Goal: Task Accomplishment & Management: Complete application form

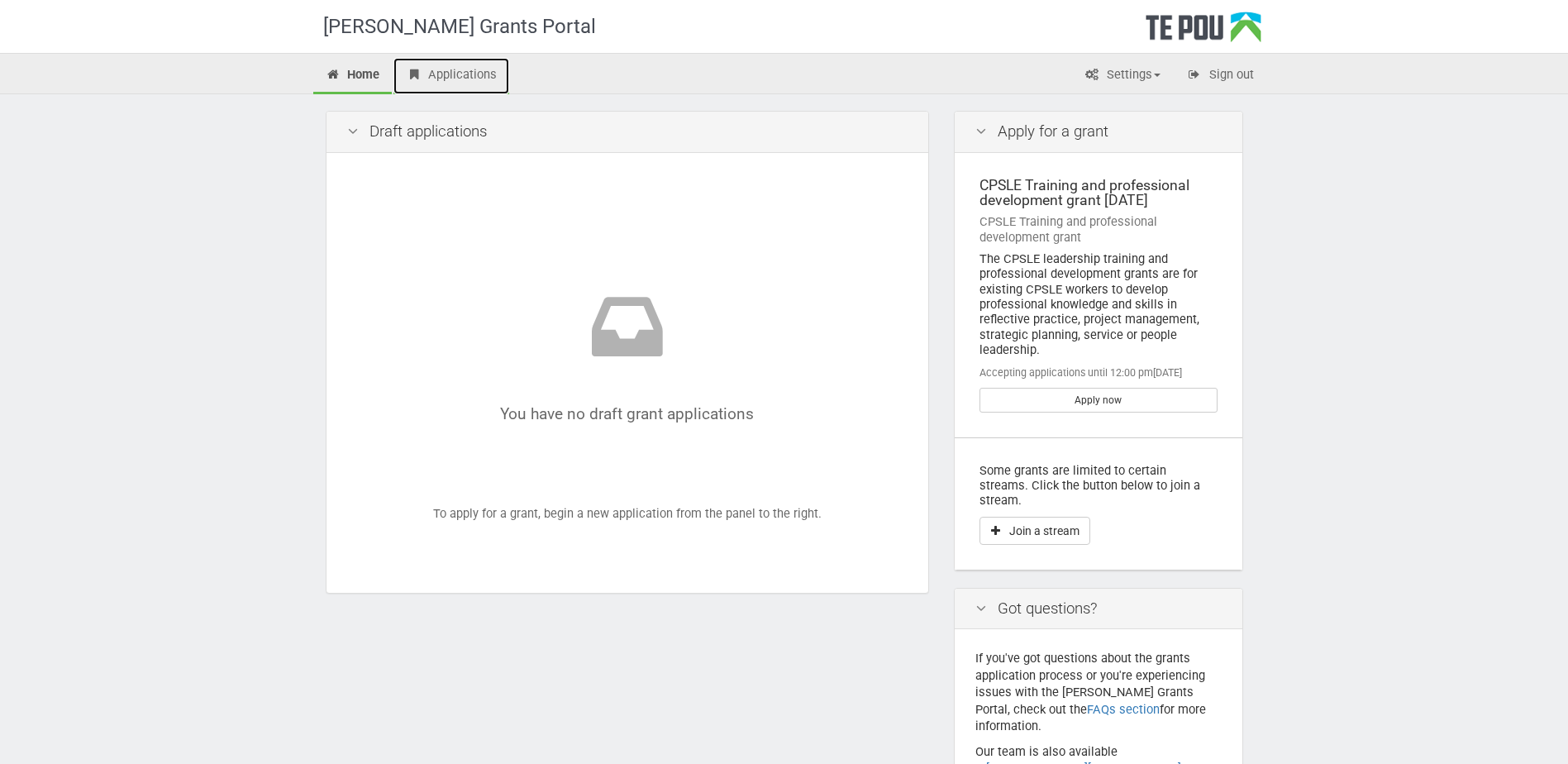
click at [470, 73] on link "Applications" at bounding box center [452, 76] width 116 height 37
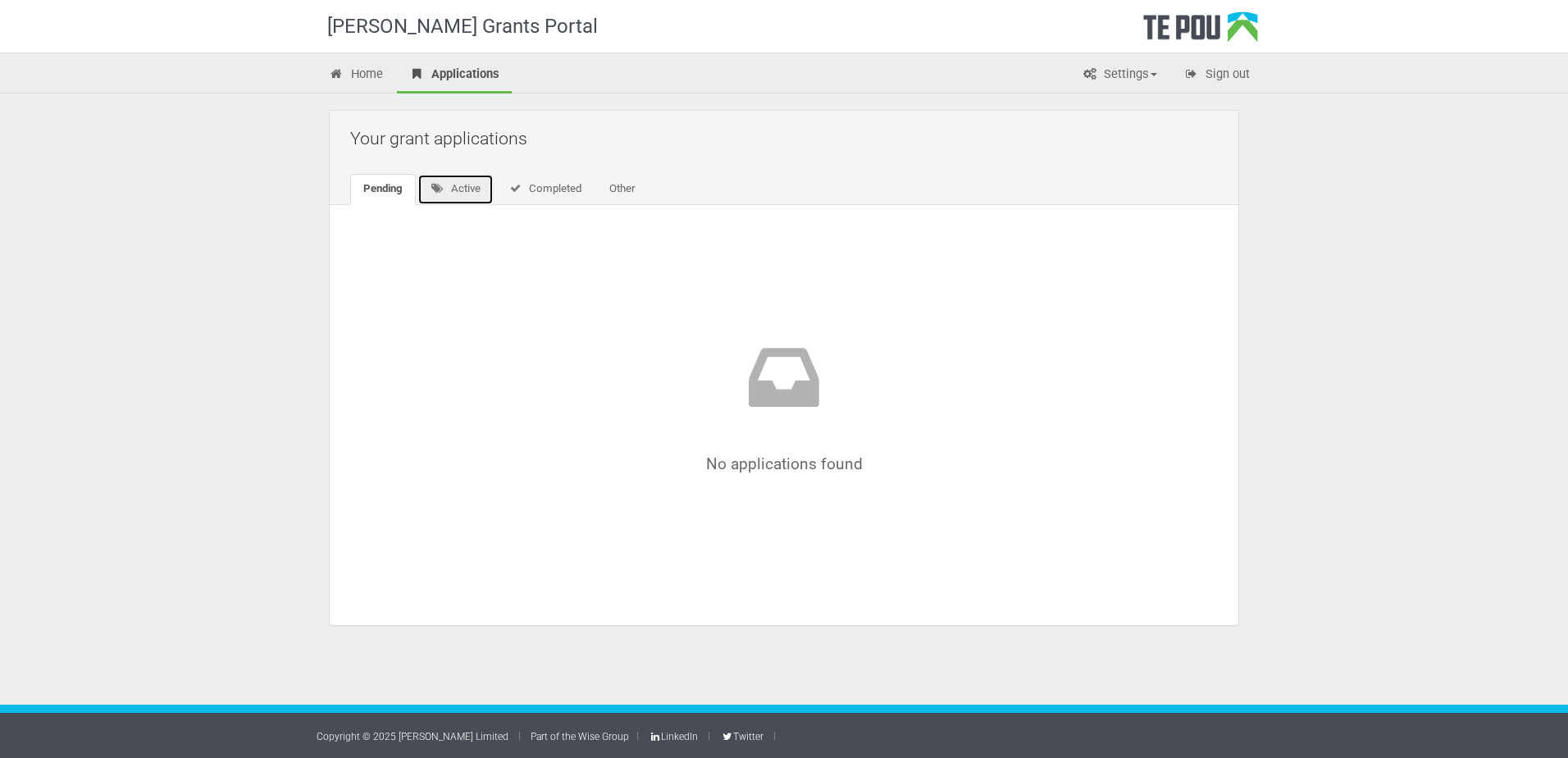
click at [437, 185] on icon at bounding box center [437, 188] width 14 height 11
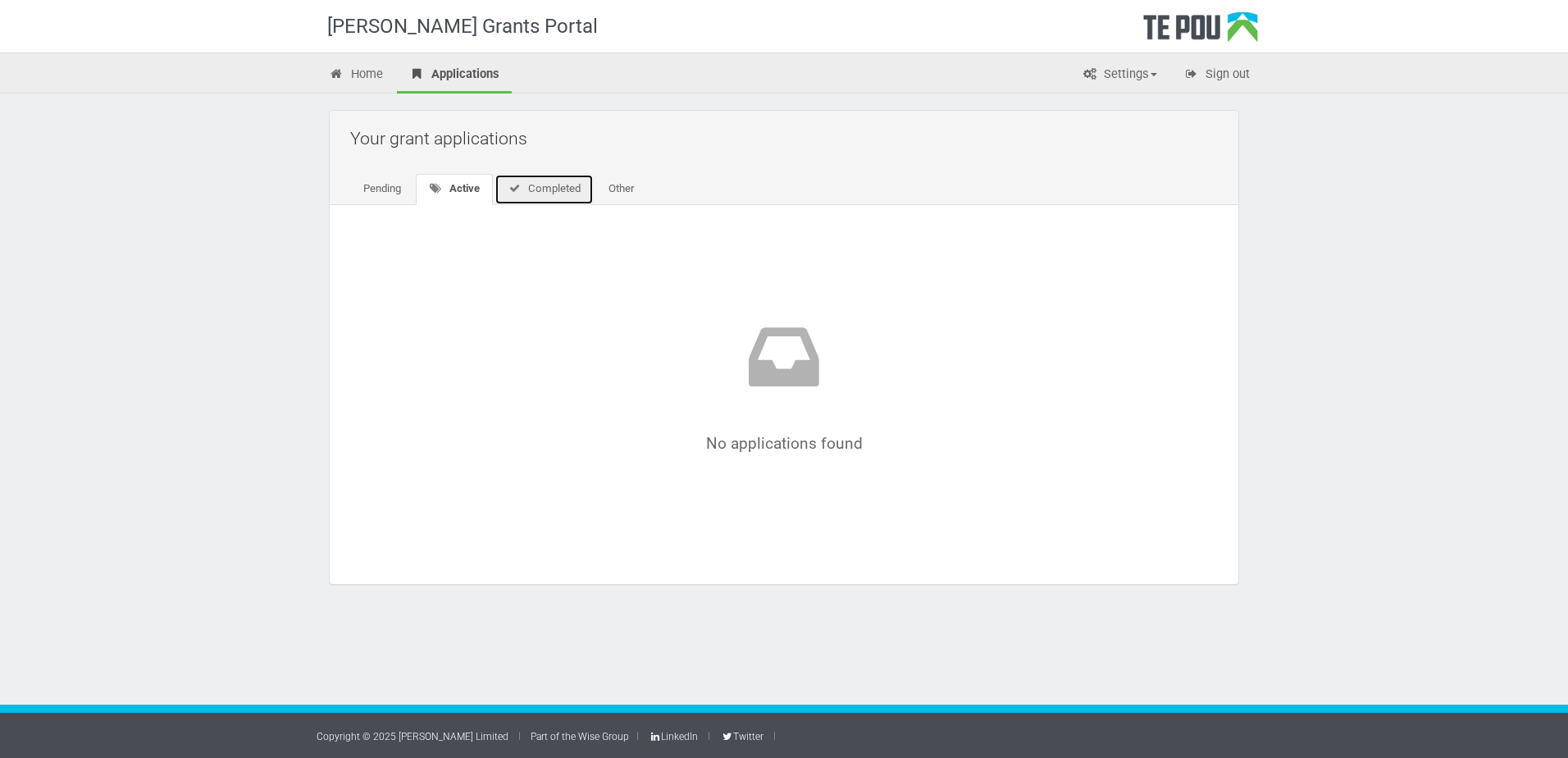
click at [542, 188] on link "Completed" at bounding box center [545, 190] width 100 height 32
click at [620, 190] on link "Other" at bounding box center [618, 190] width 52 height 32
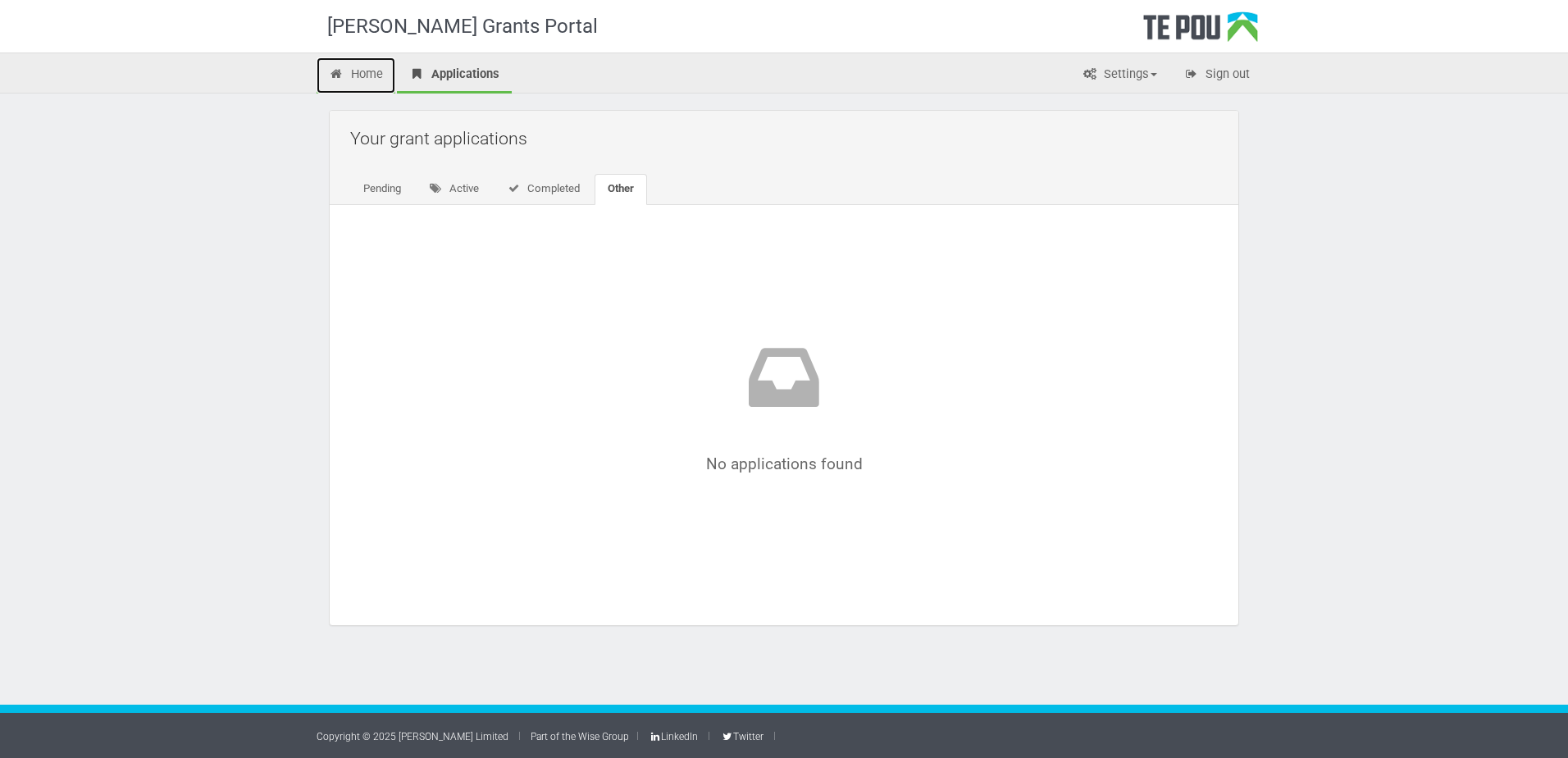
click at [358, 76] on link "Home" at bounding box center [356, 76] width 78 height 36
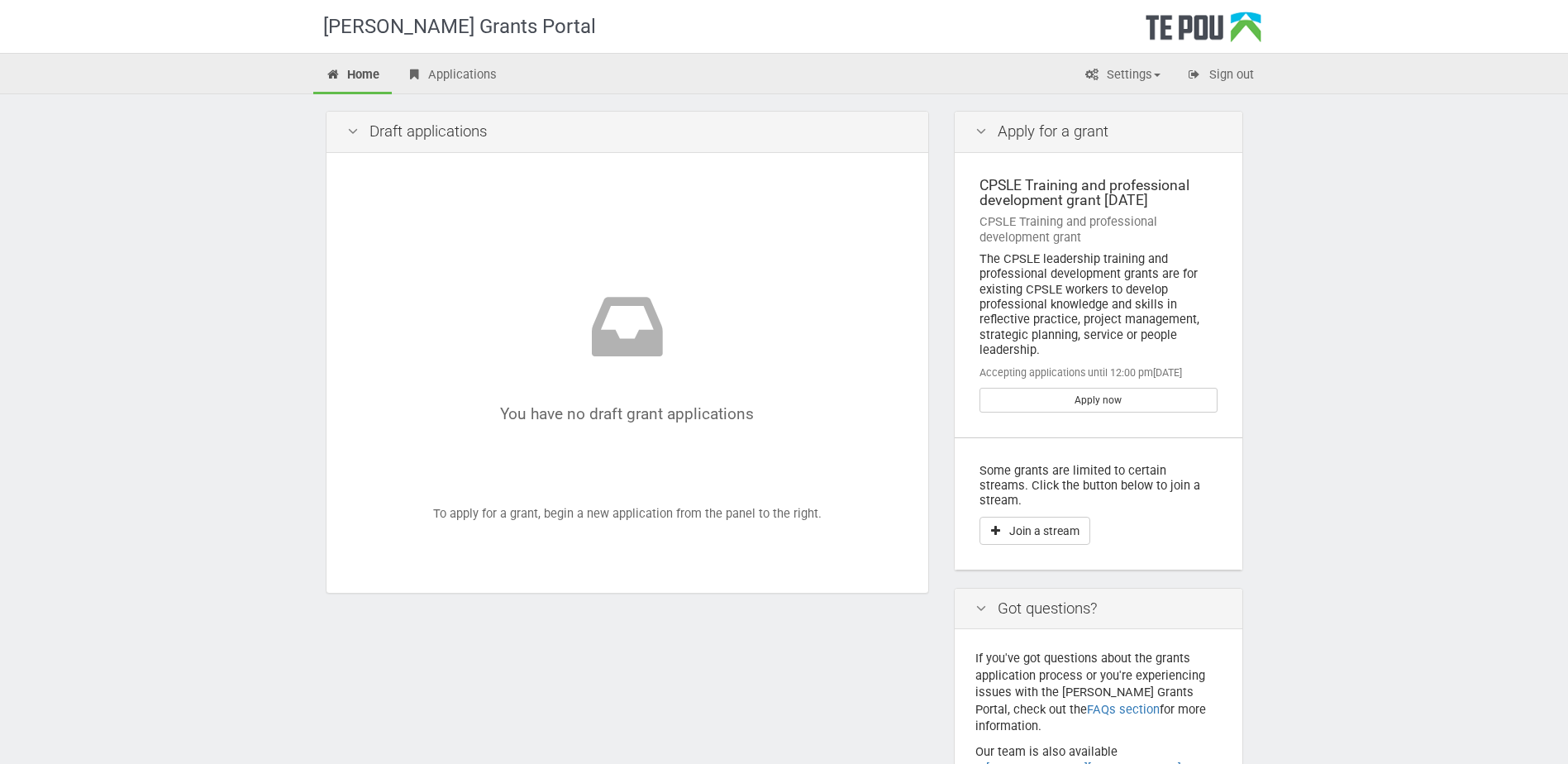
click at [352, 130] on icon at bounding box center [352, 131] width 20 height 15
click at [432, 129] on div "Draft applications" at bounding box center [627, 132] width 602 height 41
click at [619, 352] on icon at bounding box center [627, 333] width 461 height 96
click at [620, 505] on div "You have no draft grant applications To apply for a grant, begin a new applicat…" at bounding box center [627, 373] width 561 height 399
click at [1126, 71] on link "Settings" at bounding box center [1122, 76] width 101 height 37
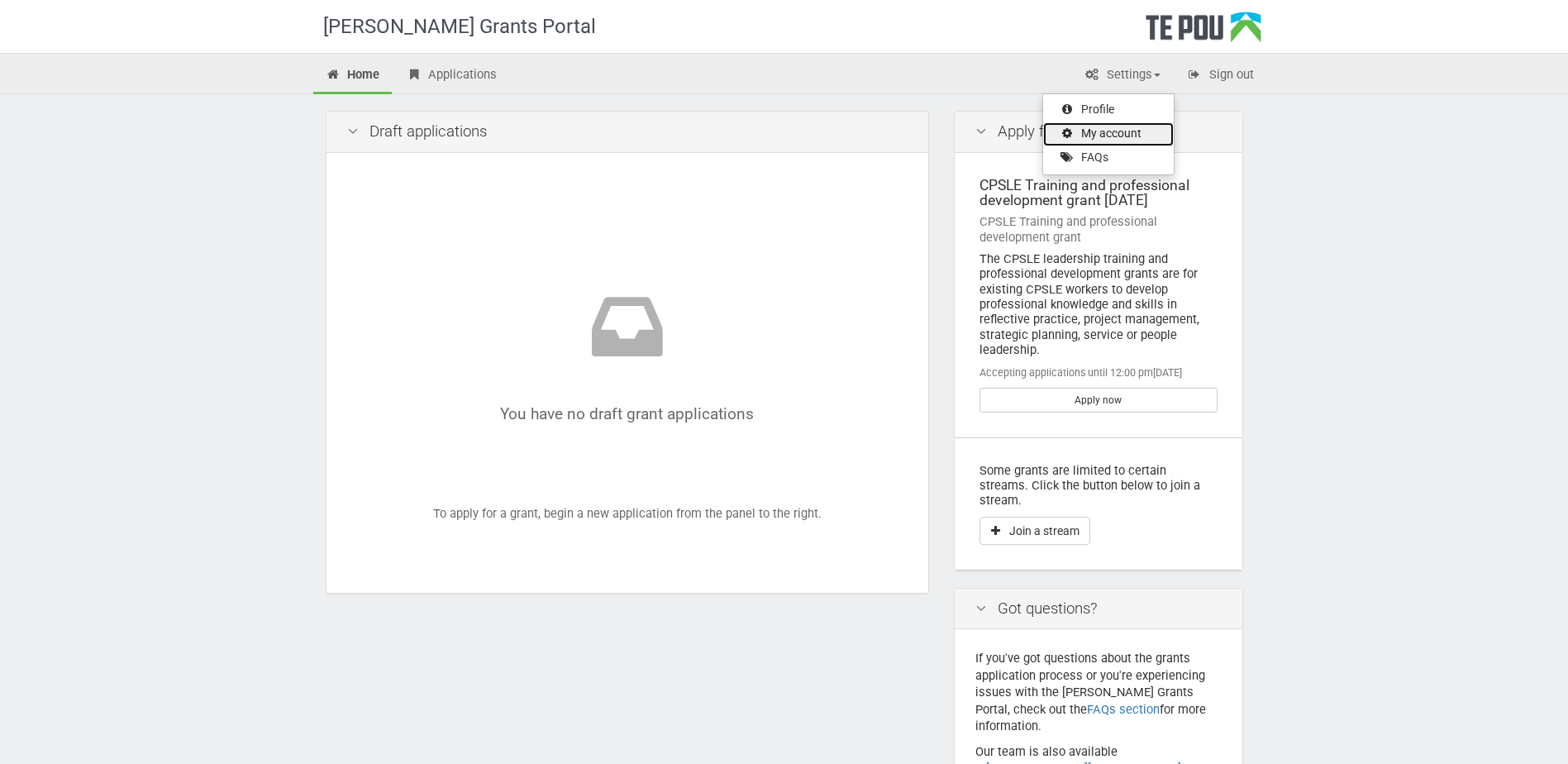
click at [1112, 128] on link "My account" at bounding box center [1108, 134] width 130 height 24
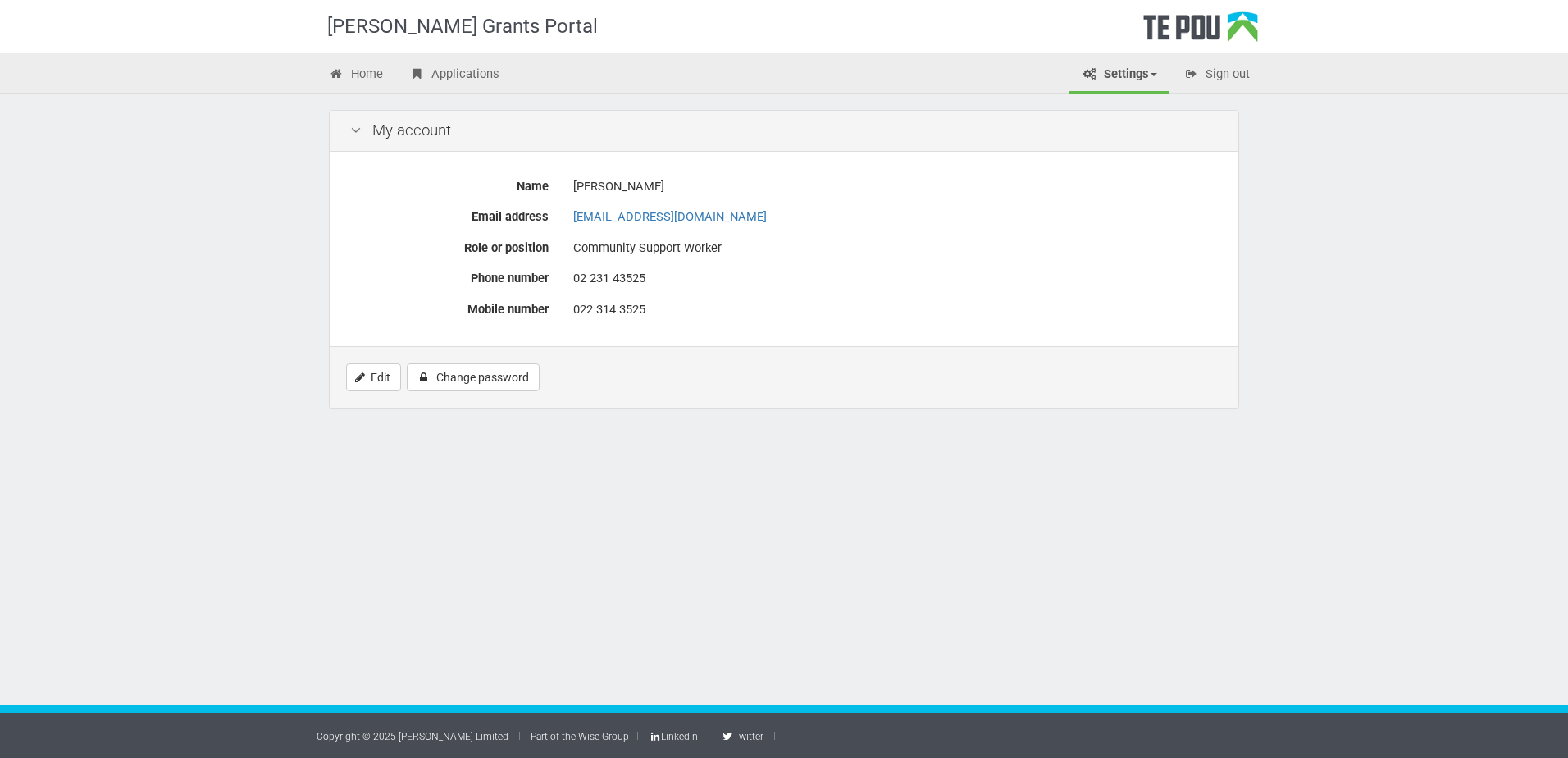
click at [1102, 75] on link "Settings" at bounding box center [1119, 76] width 101 height 36
click at [1095, 104] on link "Profile" at bounding box center [1105, 109] width 129 height 24
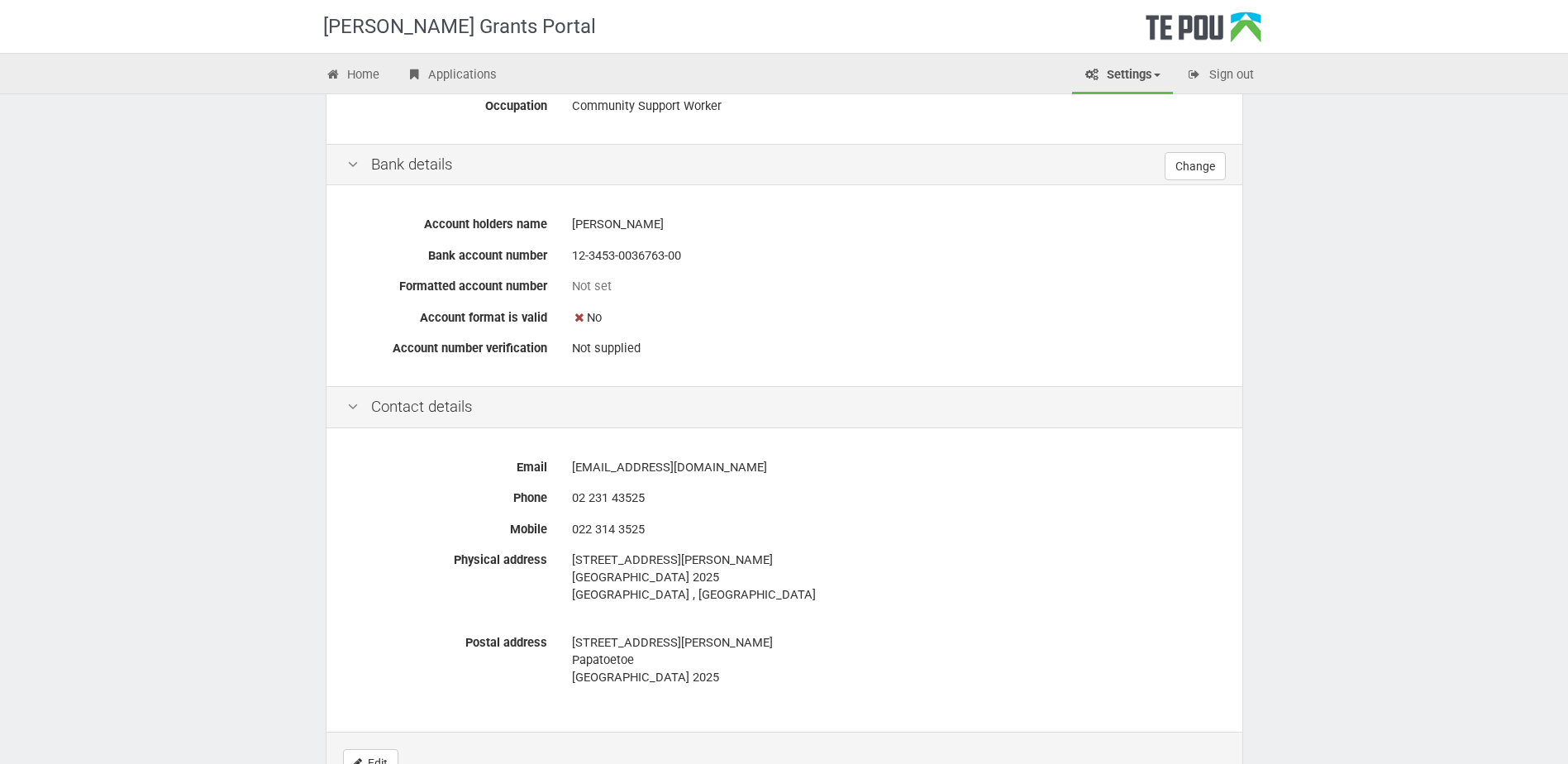
scroll to position [676, 0]
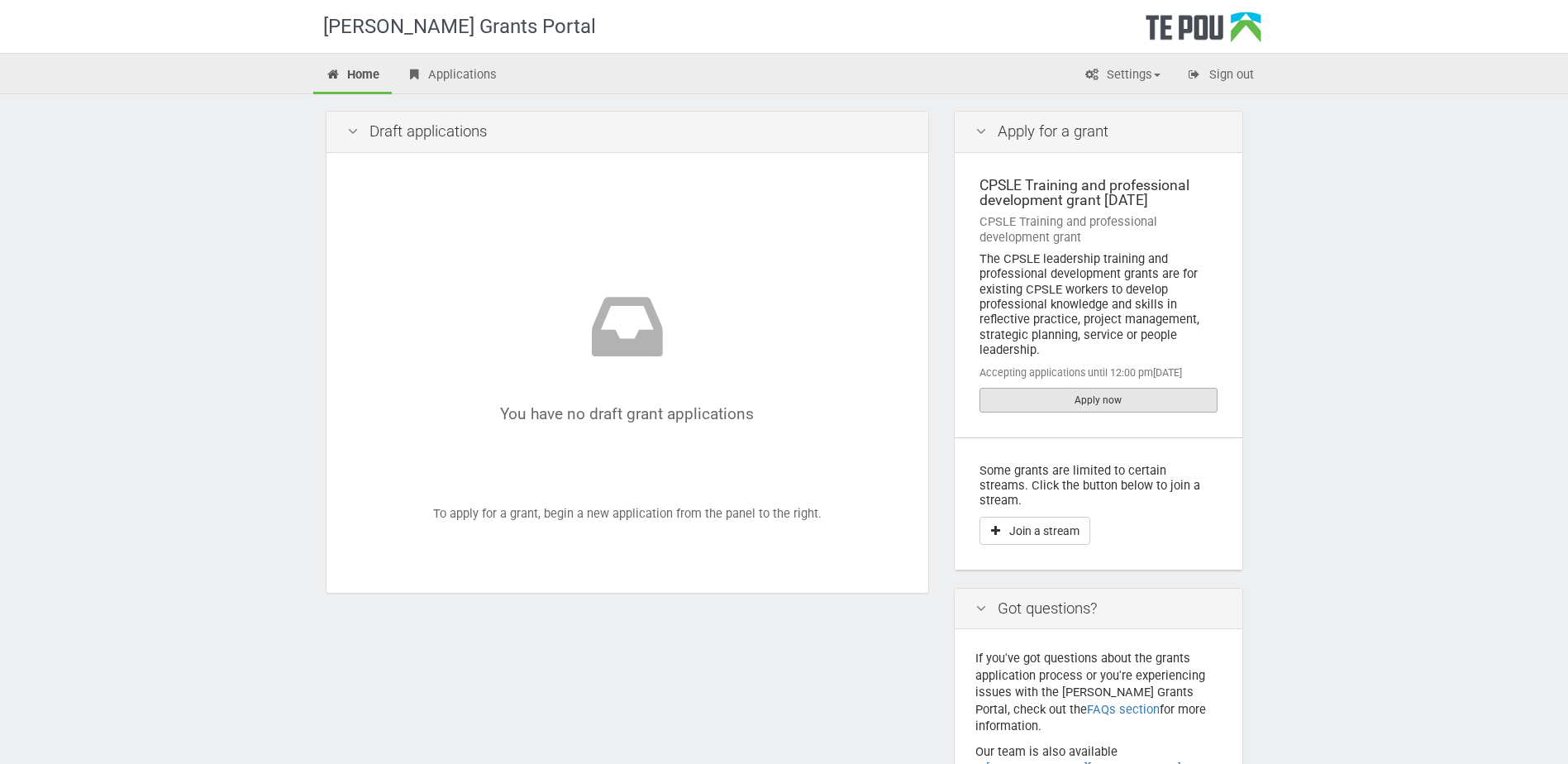
click at [1088, 397] on link "Apply now" at bounding box center [1098, 400] width 238 height 25
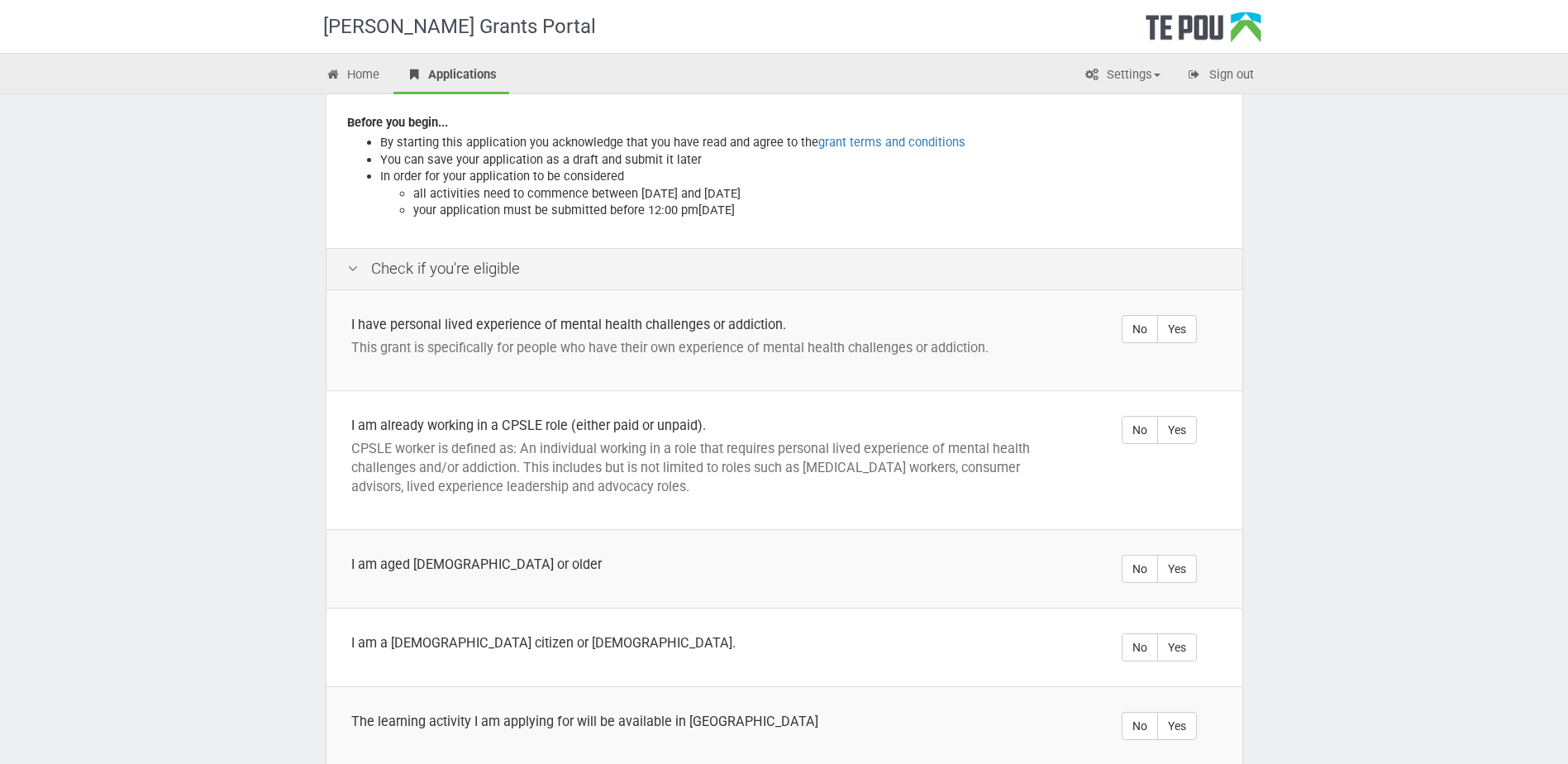
scroll to position [248, 0]
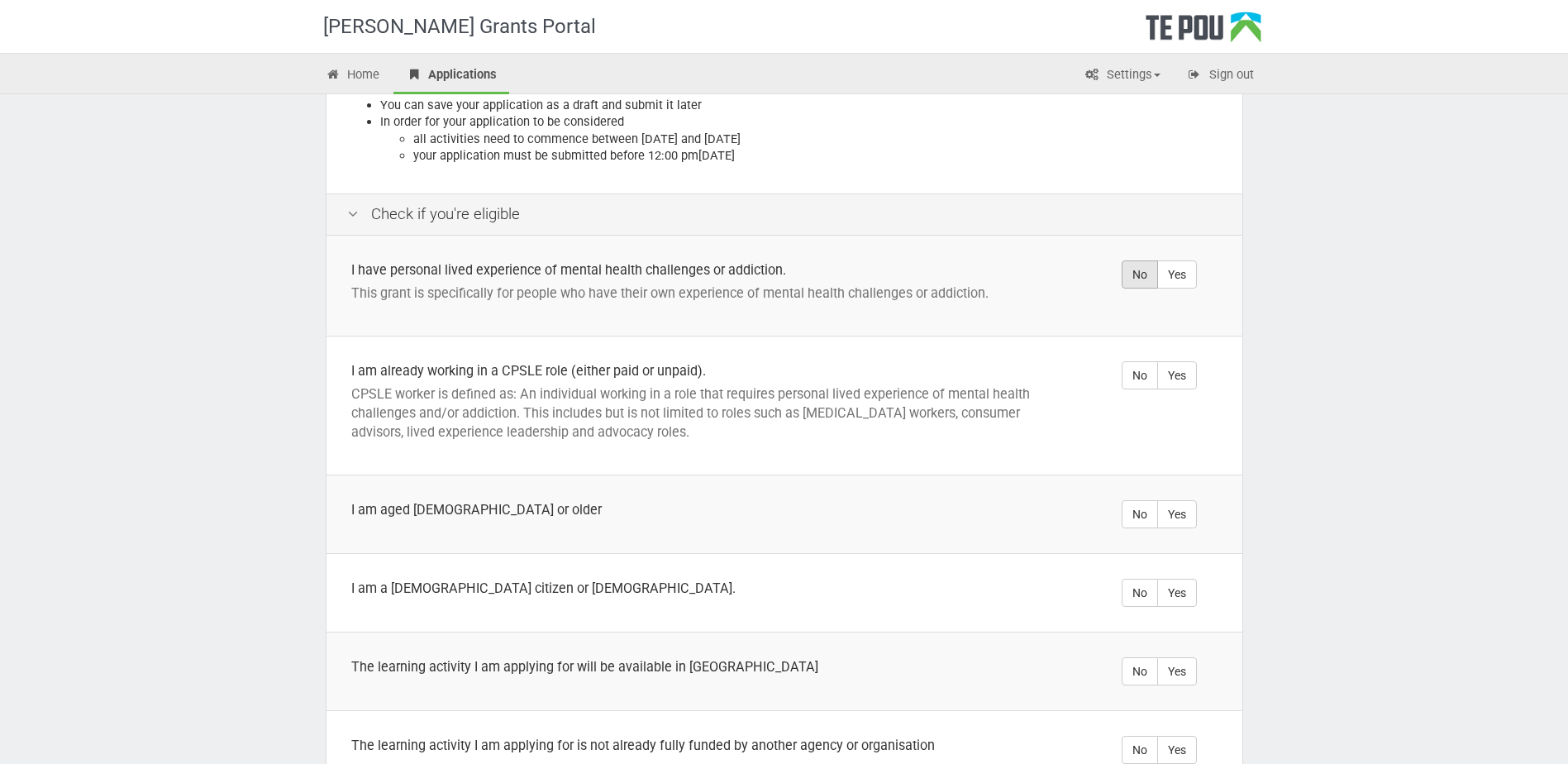
click at [1127, 262] on label "No" at bounding box center [1140, 274] width 37 height 28
radio input "true"
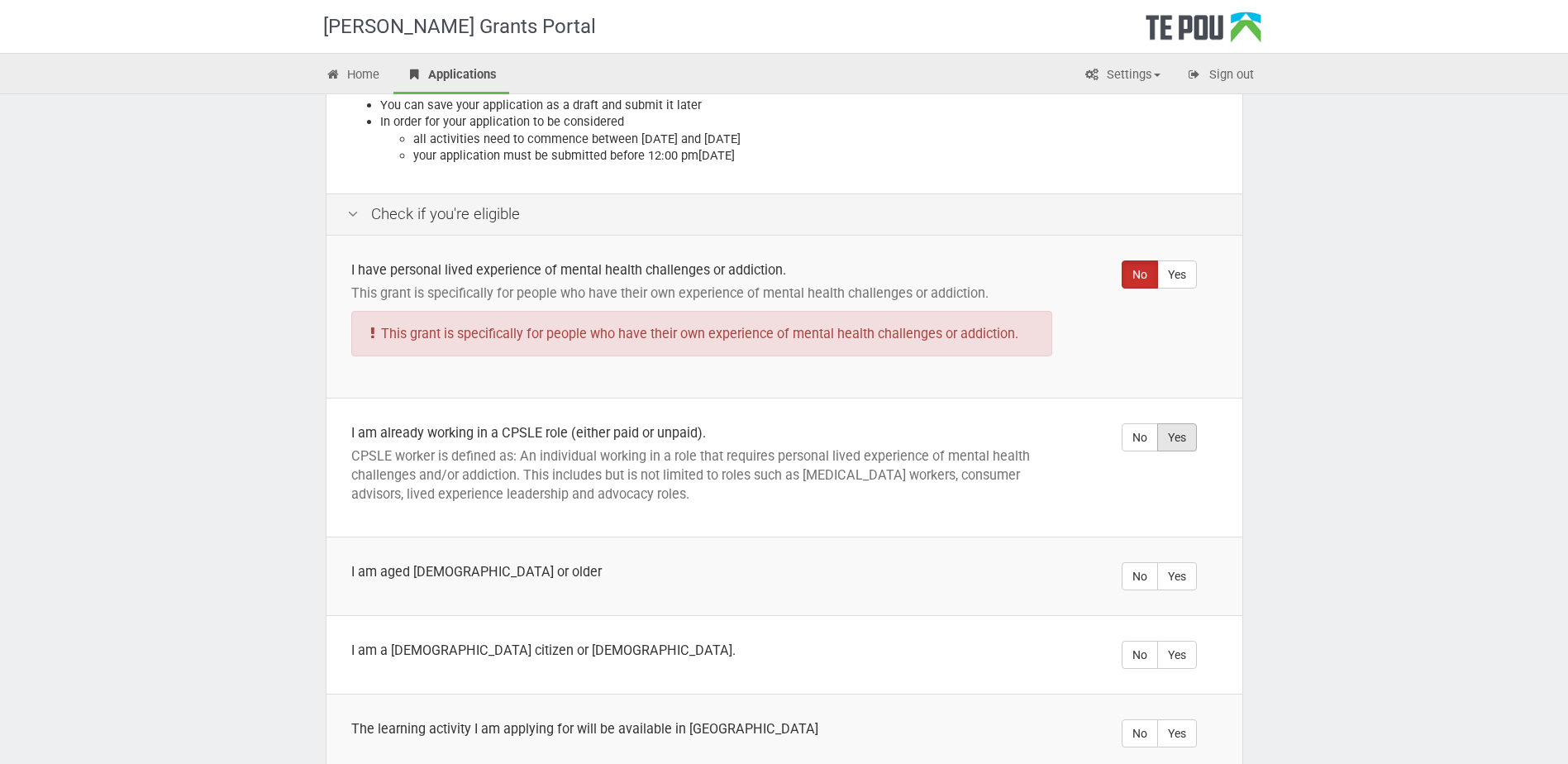
click at [1167, 423] on label "Yes" at bounding box center [1176, 437] width 40 height 28
radio input "true"
click at [993, 423] on div "I am already working in a CPSLE role (either paid or unpaid)." at bounding box center [701, 433] width 701 height 19
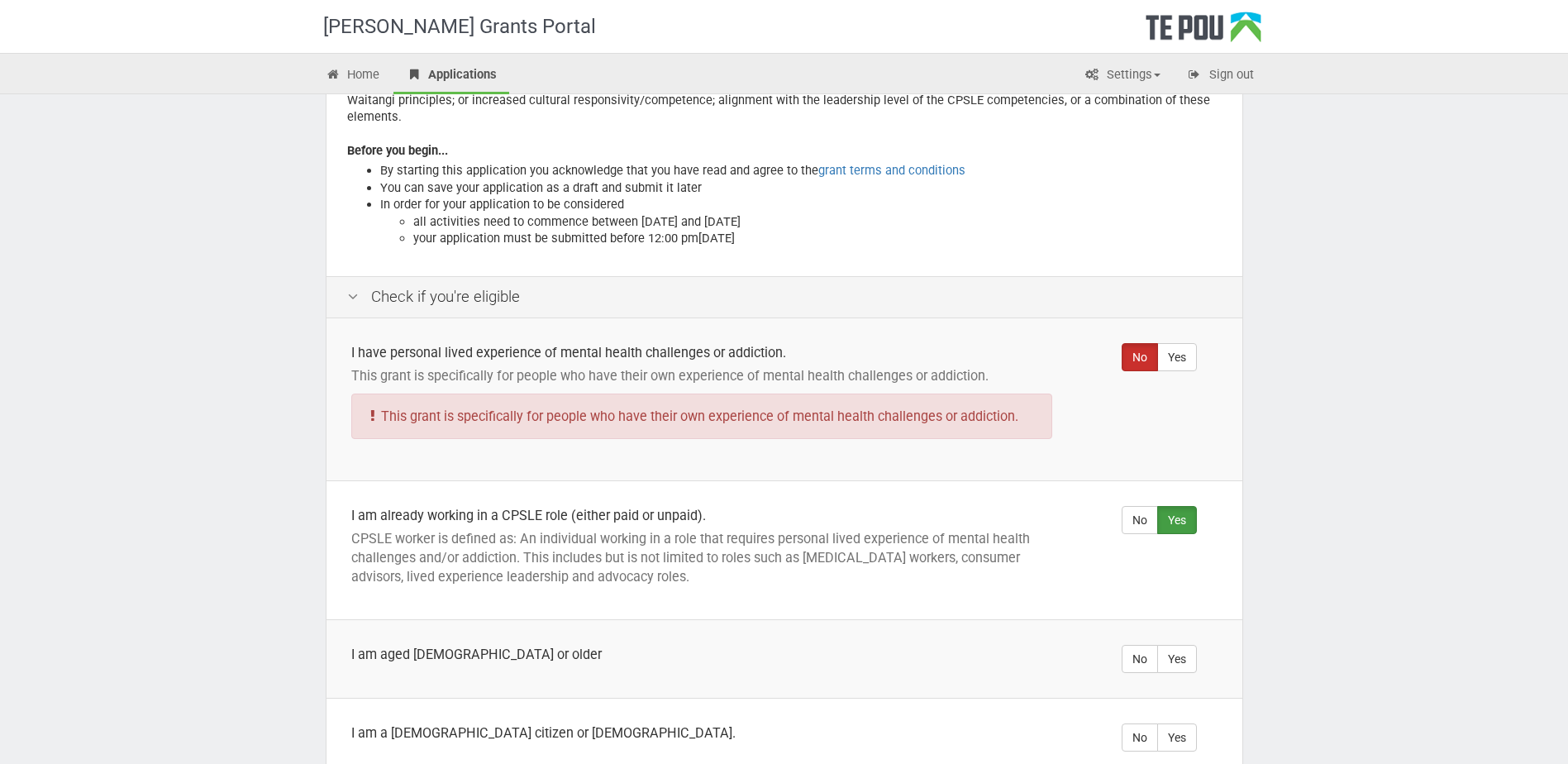
scroll to position [83, 0]
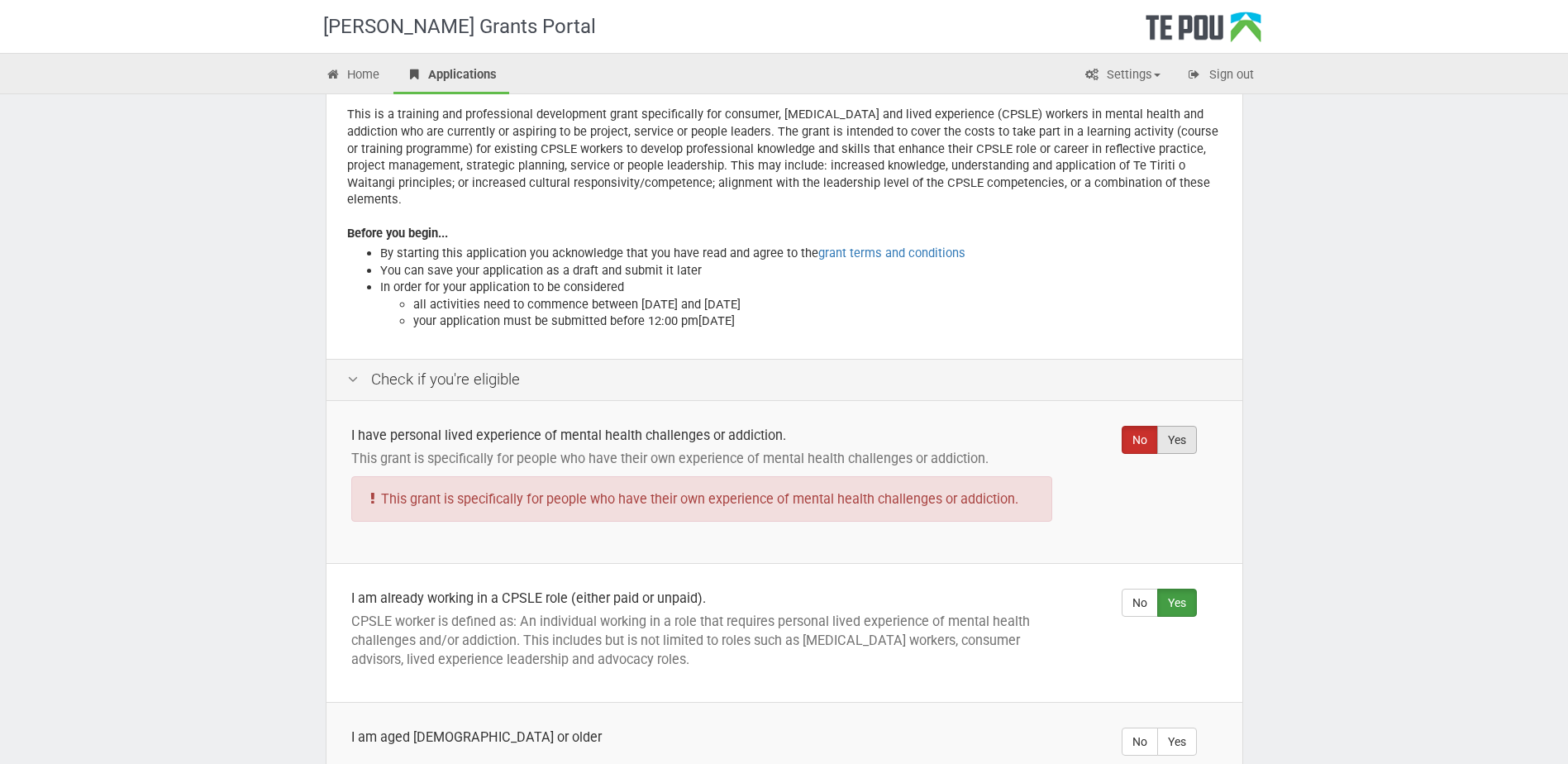
click at [1189, 429] on label "Yes" at bounding box center [1176, 439] width 40 height 28
radio input "true"
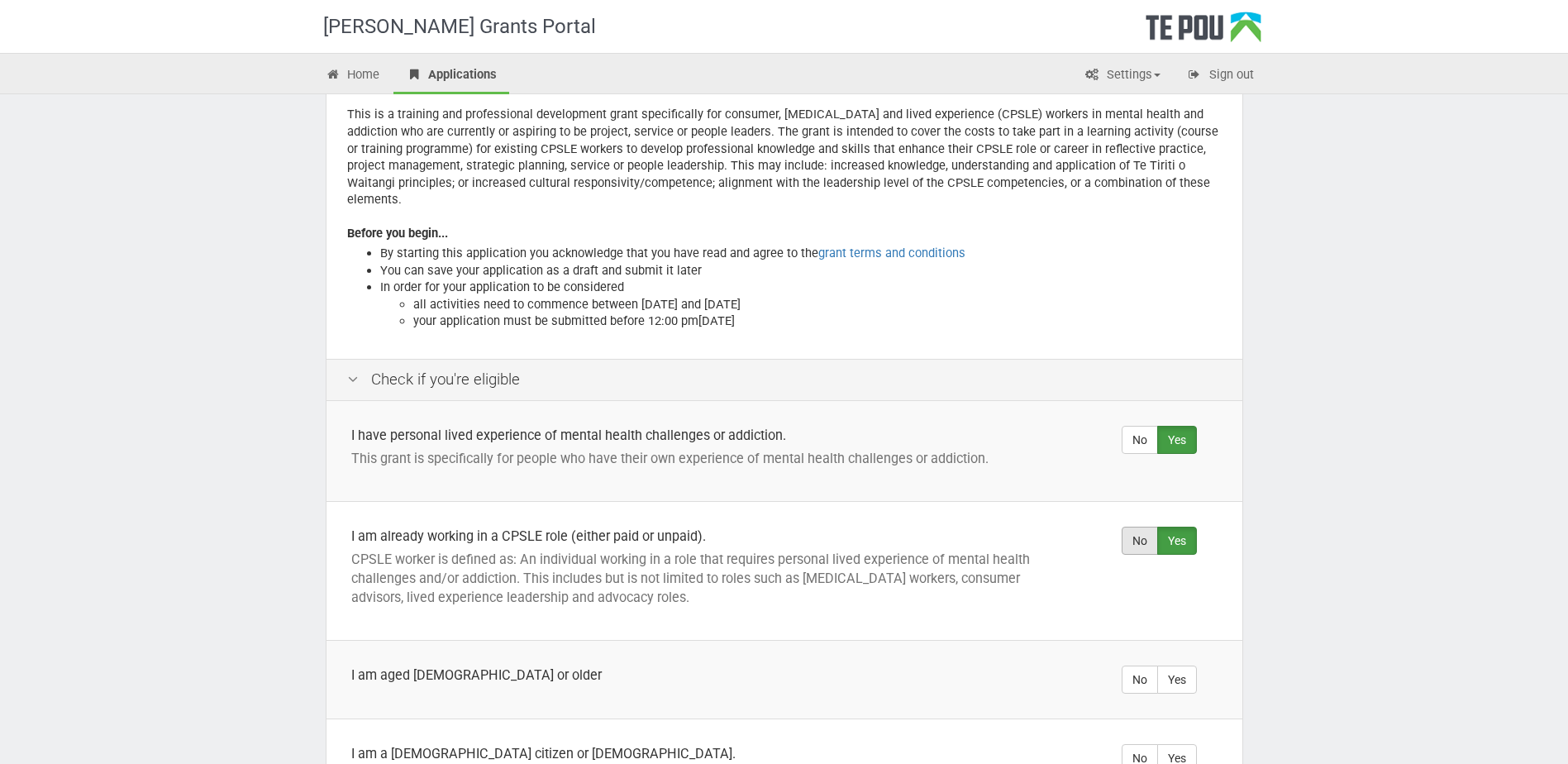
click at [1134, 527] on label "No" at bounding box center [1140, 540] width 37 height 28
radio input "true"
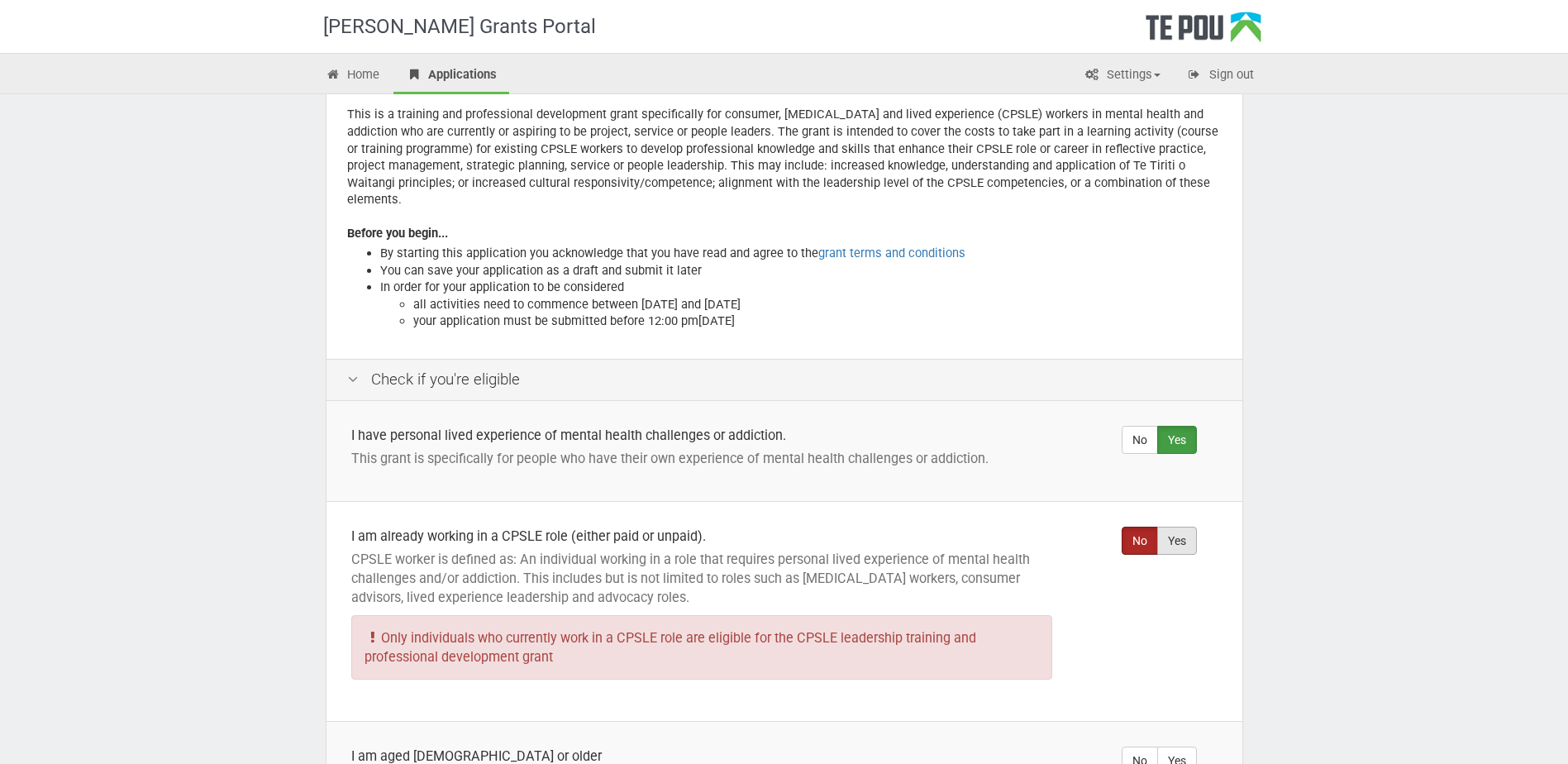
click at [1174, 527] on label "Yes" at bounding box center [1176, 540] width 40 height 28
radio input "true"
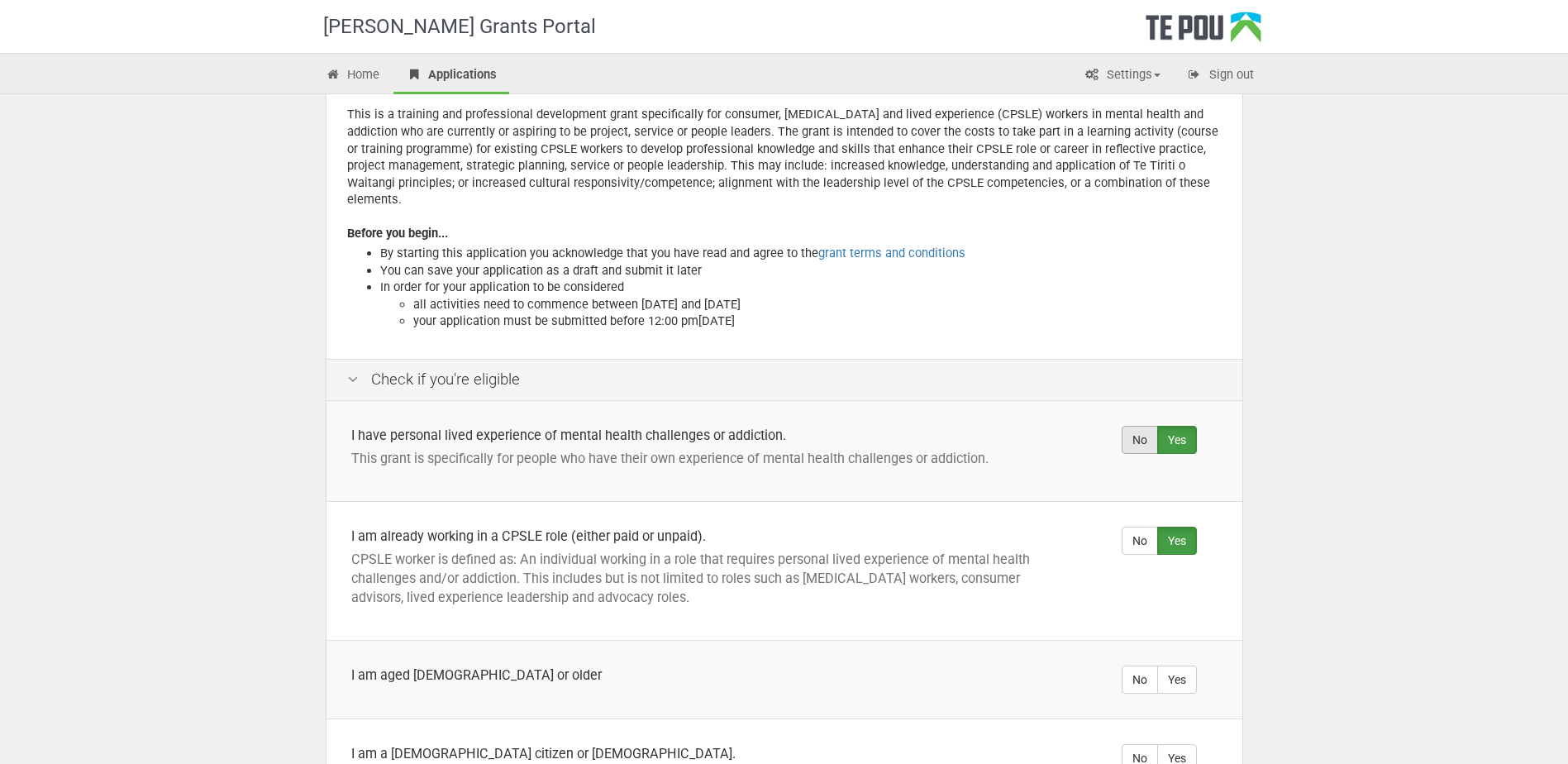
click at [1146, 425] on label "No" at bounding box center [1140, 439] width 37 height 28
radio input "true"
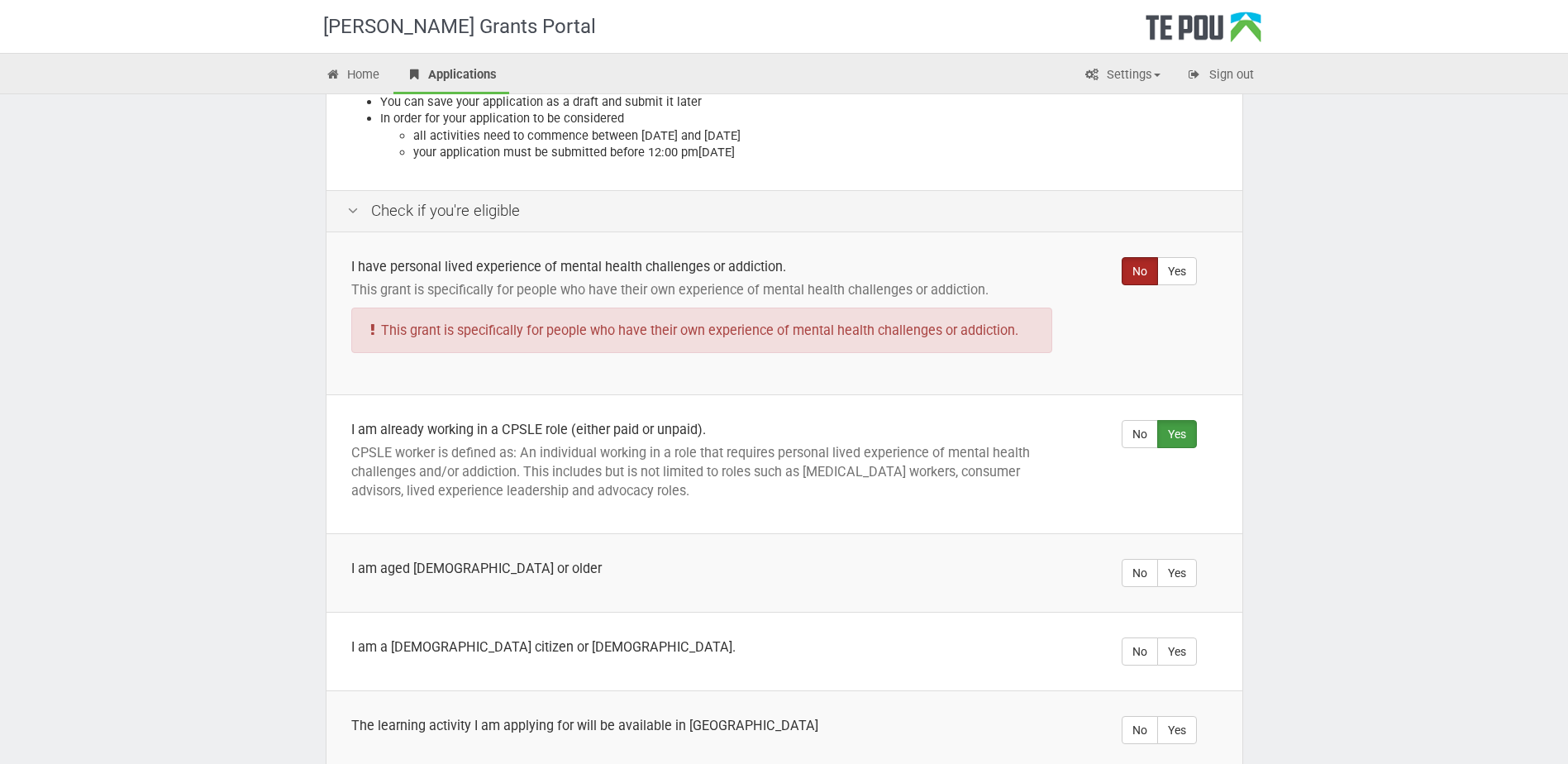
scroll to position [413, 0]
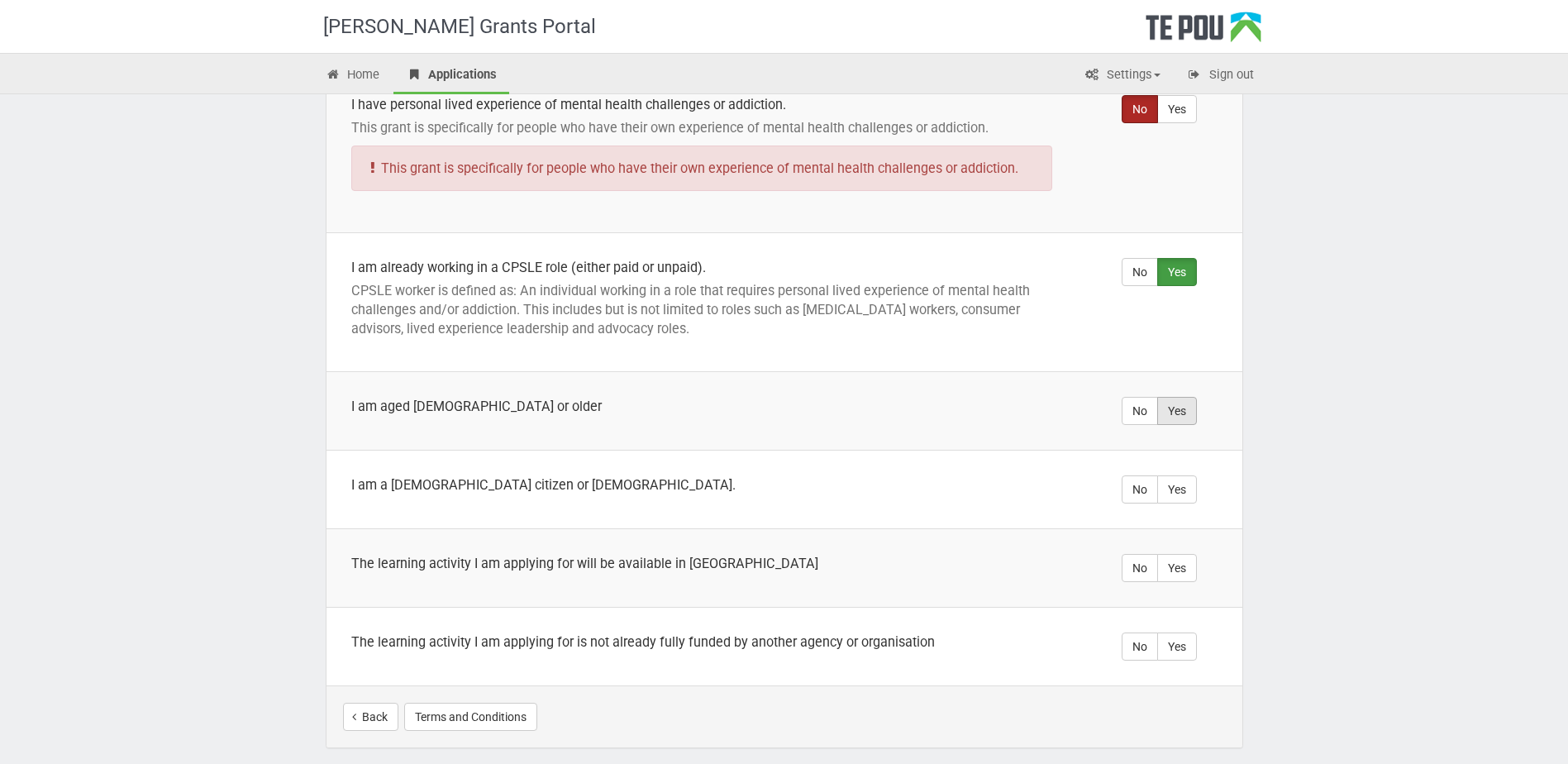
click at [1185, 396] on label "Yes" at bounding box center [1176, 410] width 40 height 28
radio input "true"
click at [1183, 476] on label "Yes" at bounding box center [1176, 489] width 40 height 28
radio input "true"
click at [1192, 554] on label "Yes" at bounding box center [1176, 567] width 40 height 28
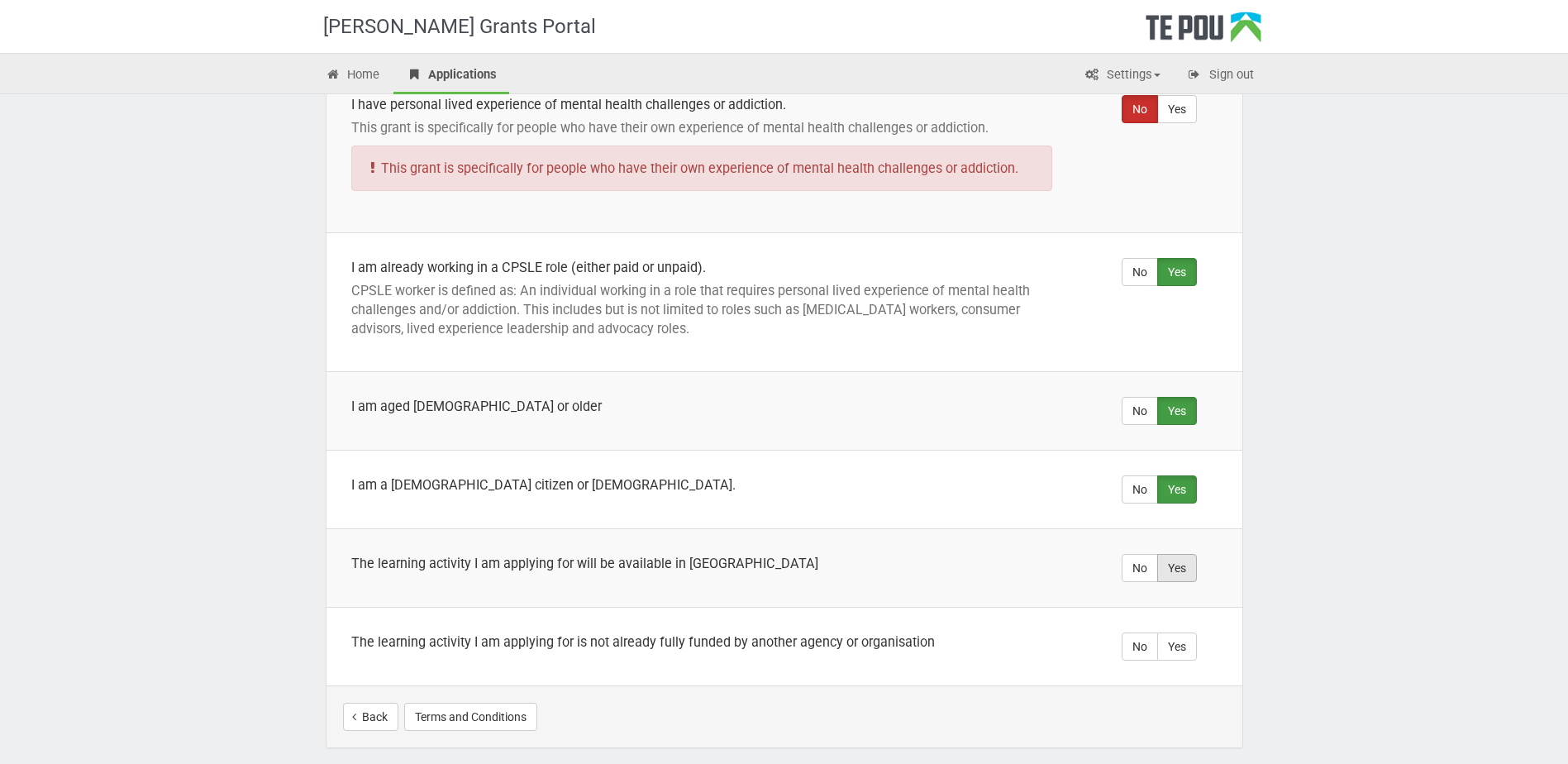
radio input "true"
click at [1185, 632] on label "Yes" at bounding box center [1176, 645] width 40 height 28
radio input "true"
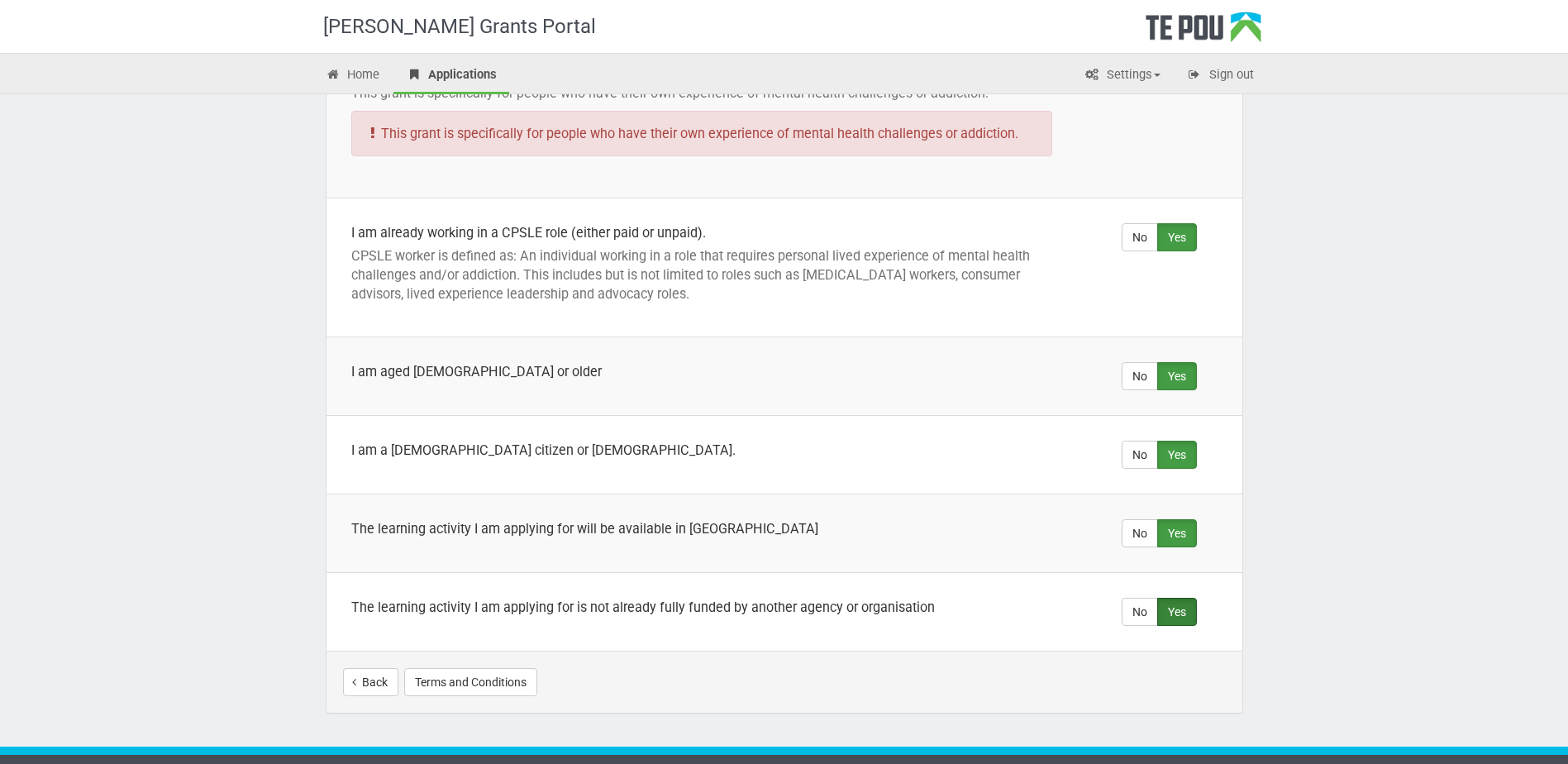
scroll to position [467, 0]
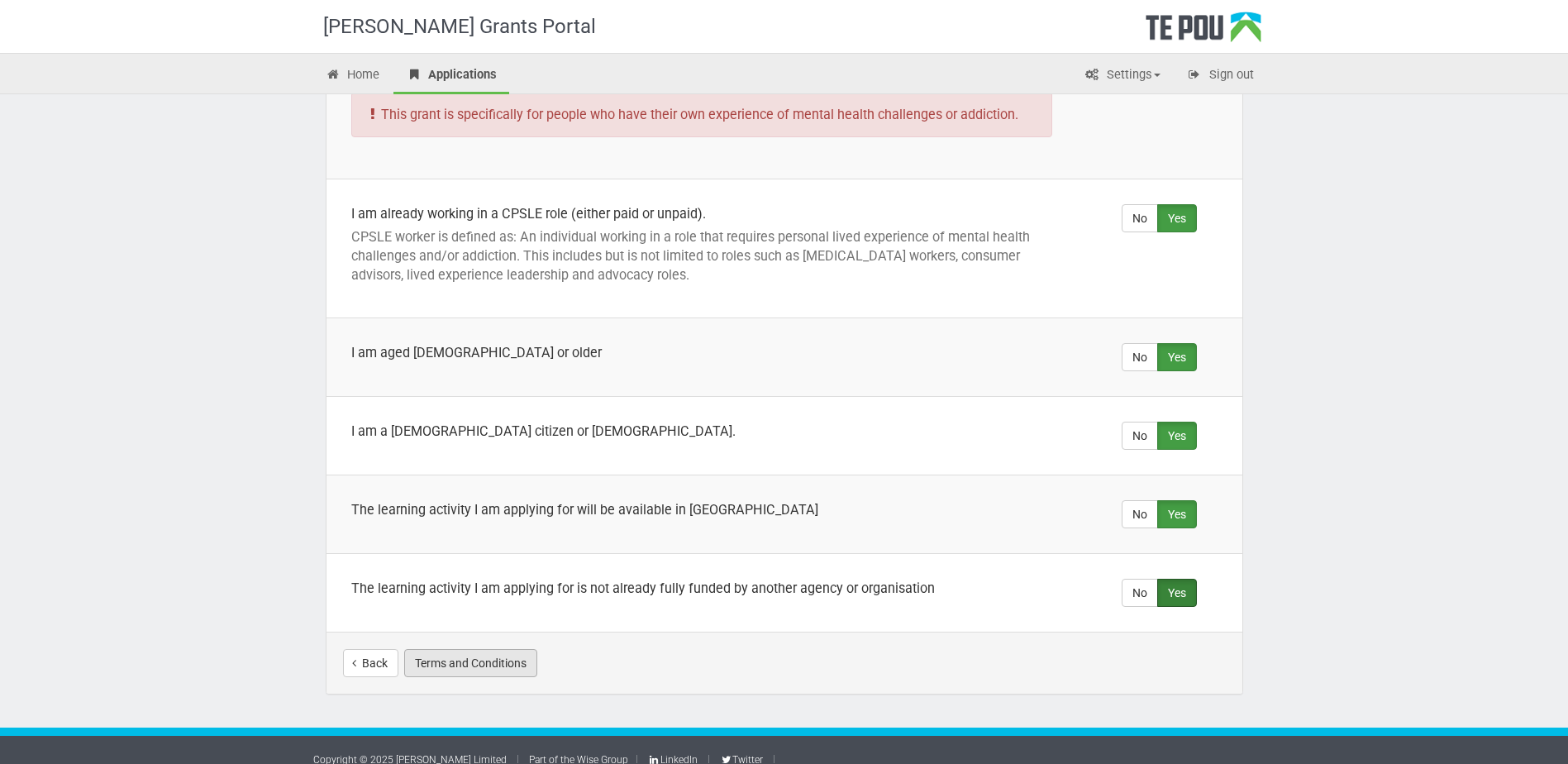
click at [478, 648] on button "Terms and Conditions" at bounding box center [471, 662] width 133 height 28
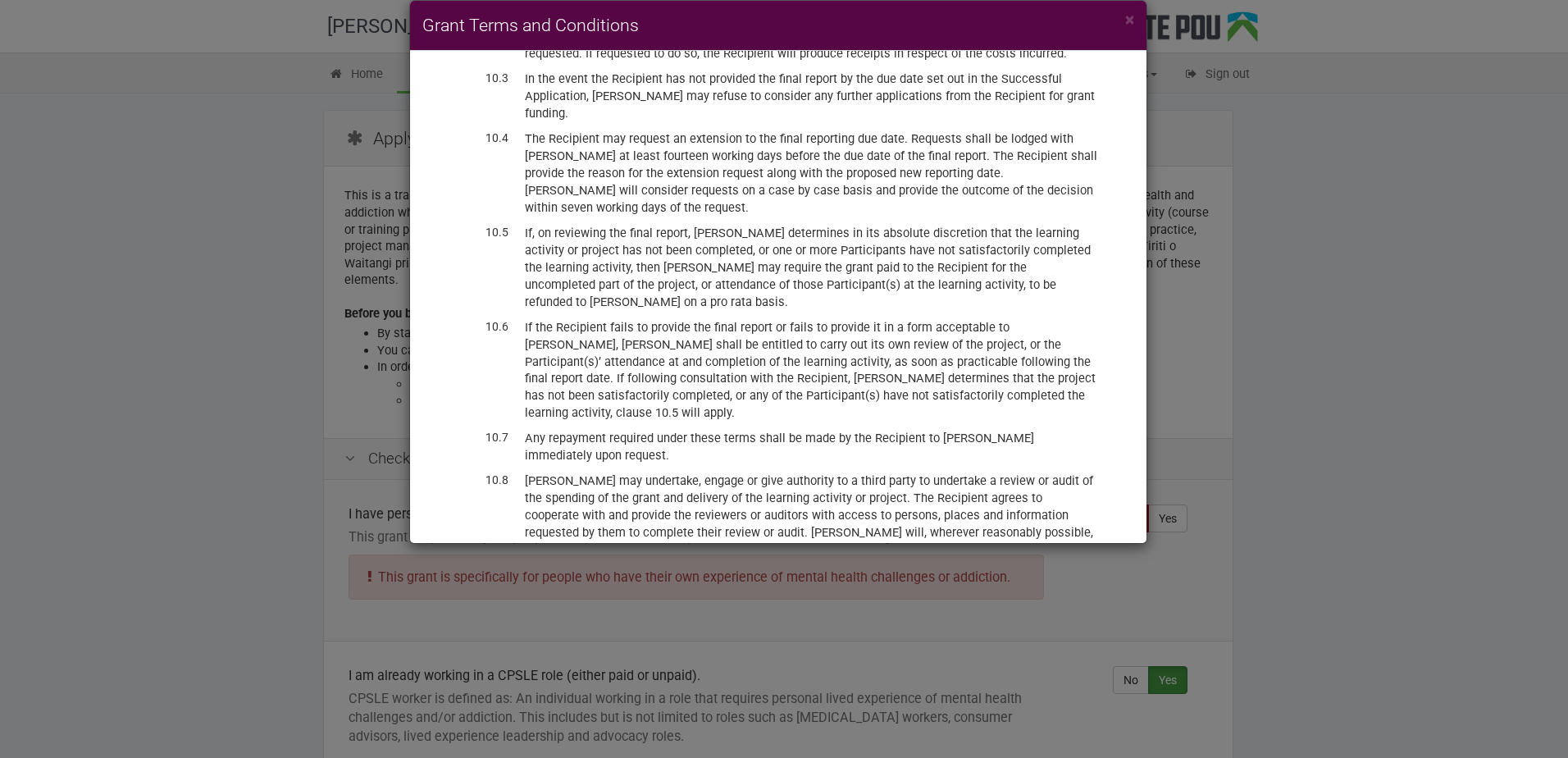
scroll to position [3833, 0]
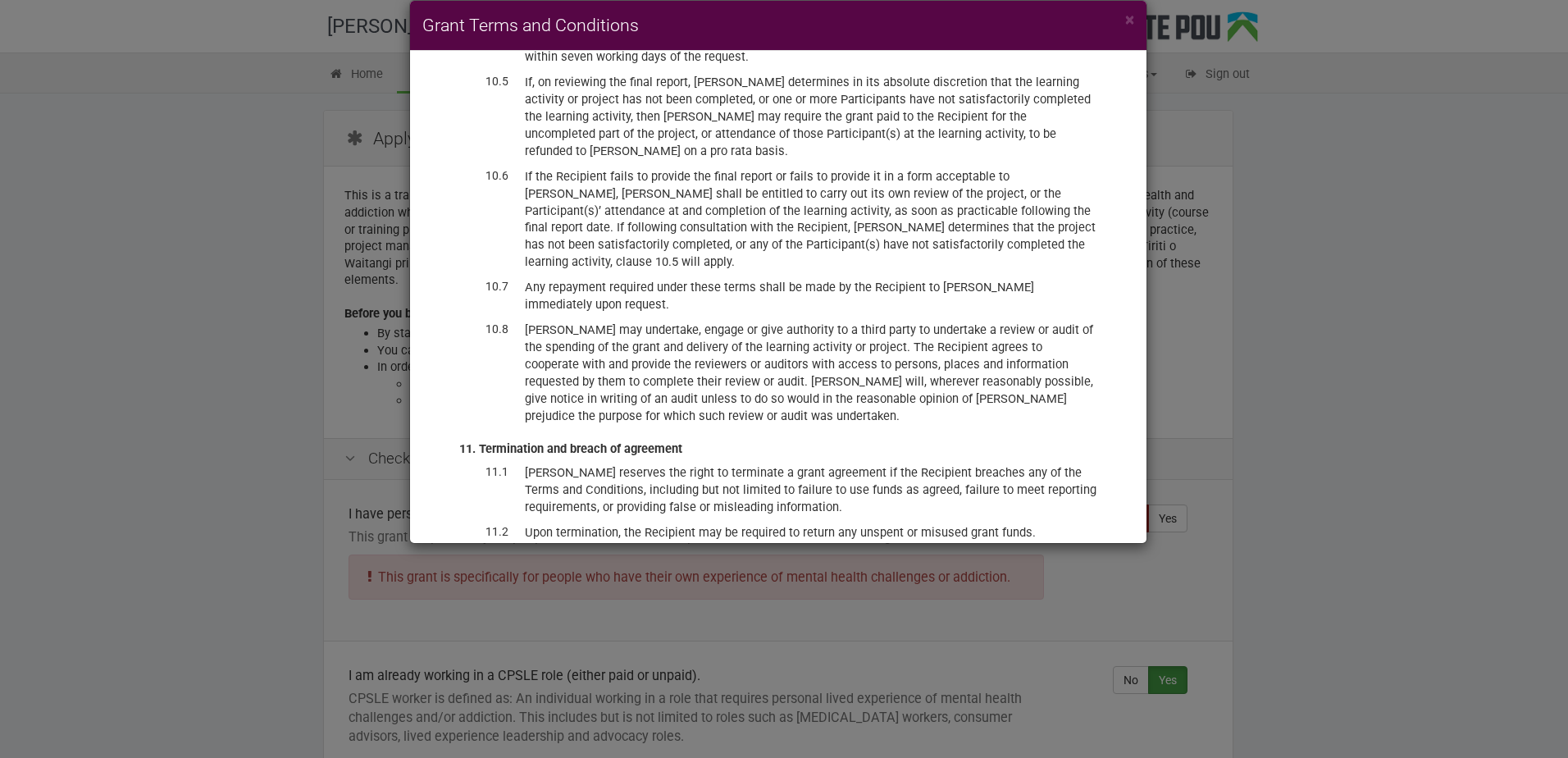
click at [1459, 301] on div "× Grant Terms and Conditions BACKGROUND Te Pou Ltd (Te Pou) administers a range…" at bounding box center [784, 379] width 1568 height 758
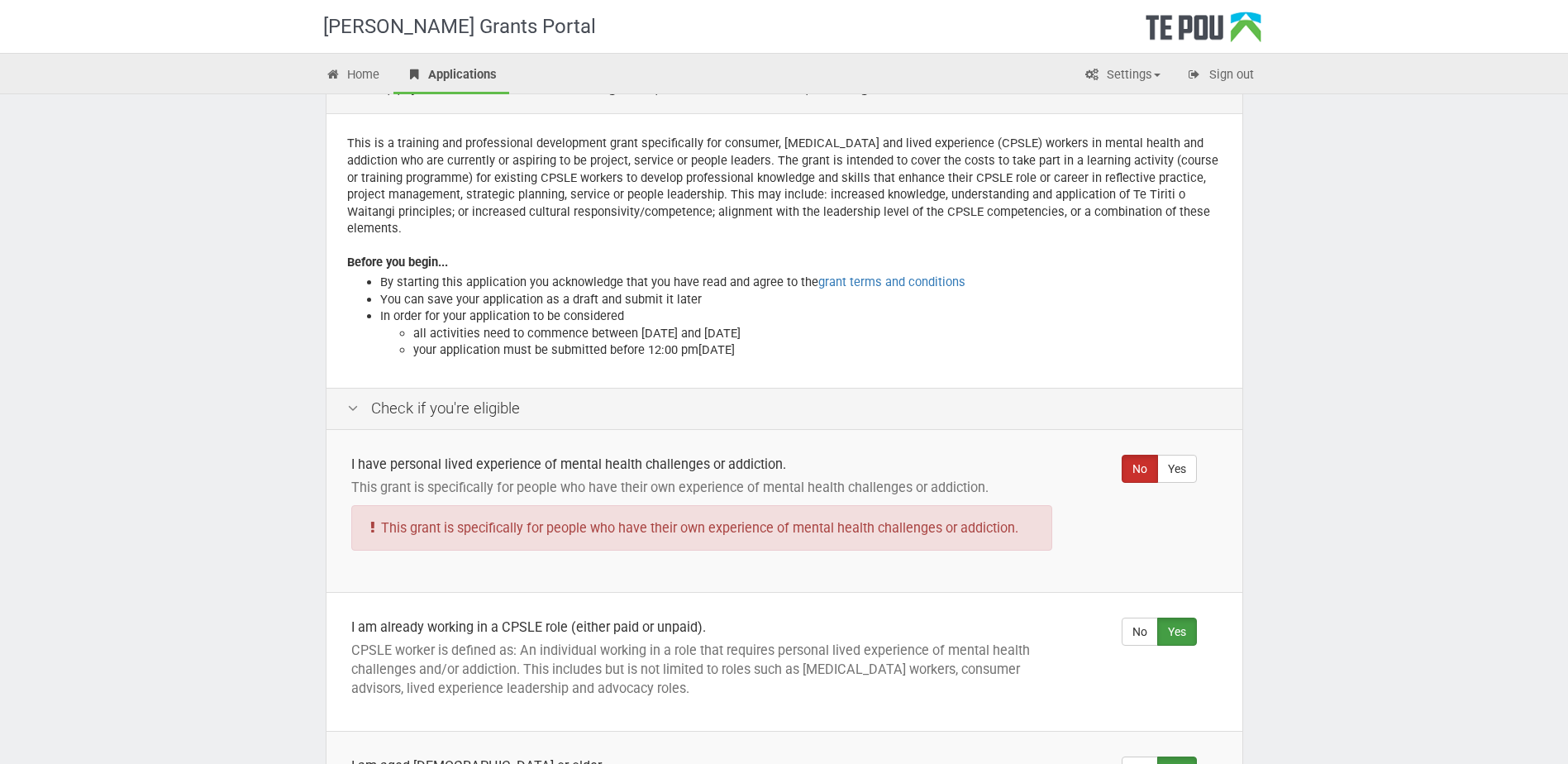
scroll to position [0, 0]
